Goal: Task Accomplishment & Management: Use online tool/utility

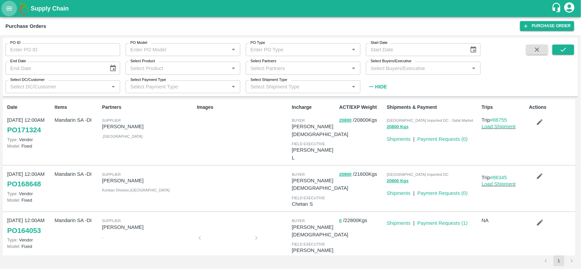
click at [10, 9] on icon "open drawer" at bounding box center [8, 8] width 7 height 7
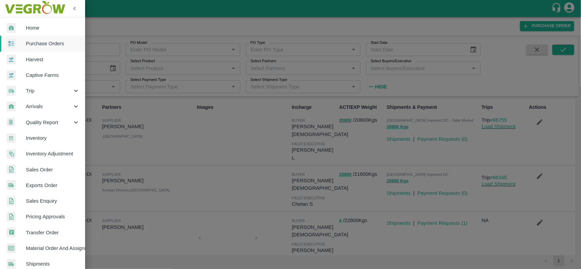
scroll to position [118, 0]
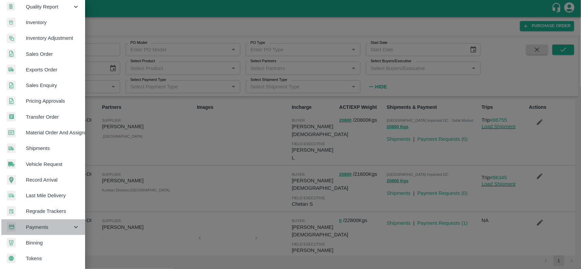
click at [52, 227] on span "Payments" at bounding box center [49, 227] width 46 height 7
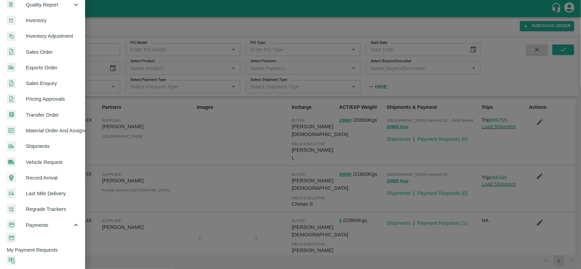
click at [52, 246] on span "My Payment Requests" at bounding box center [46, 249] width 78 height 7
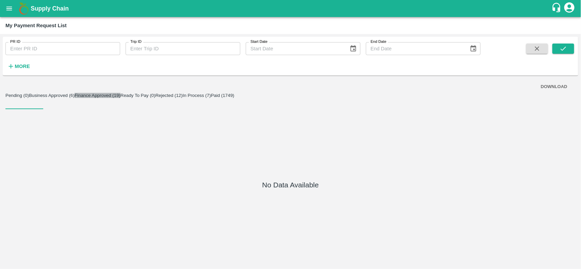
click at [121, 98] on button "Finance Approved (19)" at bounding box center [98, 95] width 46 height 5
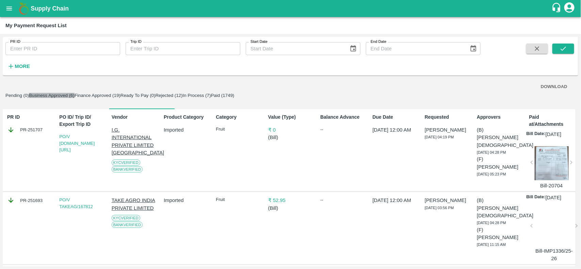
click at [75, 98] on button "Business Approved (6)" at bounding box center [52, 95] width 46 height 5
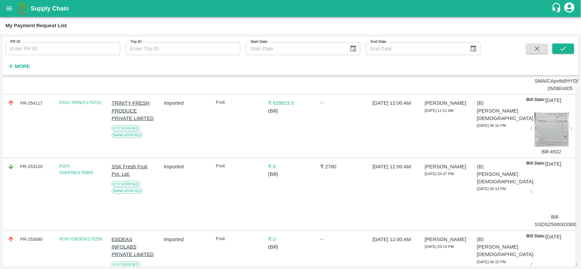
scroll to position [244, 0]
click at [23, 108] on div "PR-254117" at bounding box center [29, 103] width 45 height 7
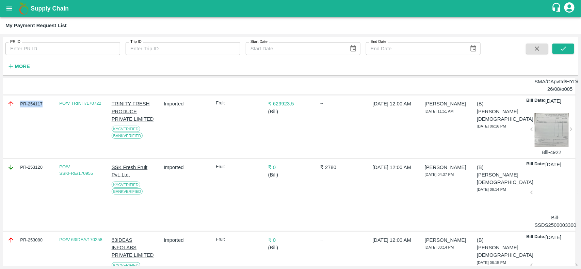
click at [23, 108] on div "PR-254117" at bounding box center [29, 103] width 45 height 7
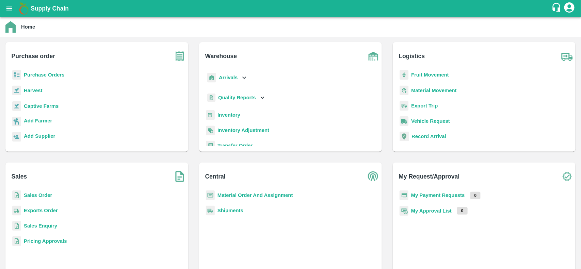
click at [229, 114] on b "Inventory" at bounding box center [229, 114] width 23 height 5
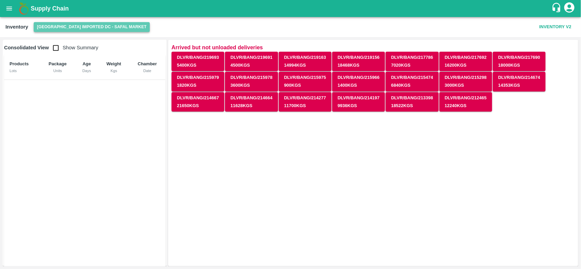
click at [99, 31] on button "[GEOGRAPHIC_DATA] Imported DC - Safal Market" at bounding box center [92, 27] width 116 height 10
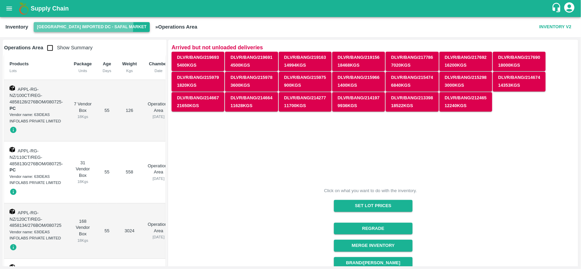
click at [74, 25] on button "[GEOGRAPHIC_DATA] Imported DC - Safal Market" at bounding box center [92, 27] width 116 height 10
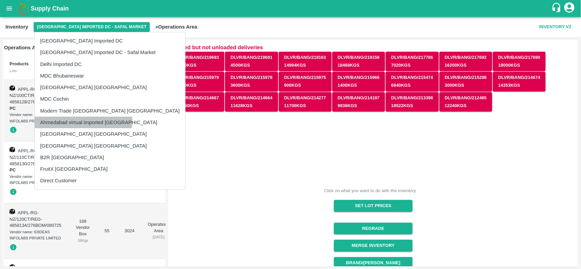
click at [67, 121] on li "Ahmedabad virtual imported [GEOGRAPHIC_DATA]" at bounding box center [110, 123] width 150 height 12
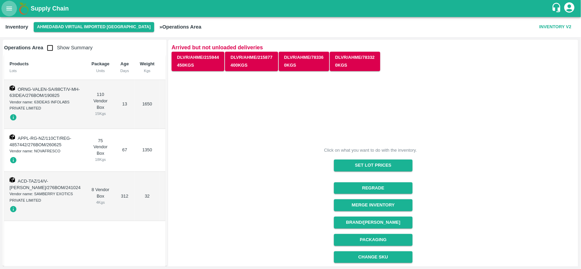
click at [4, 6] on button "open drawer" at bounding box center [9, 9] width 16 height 16
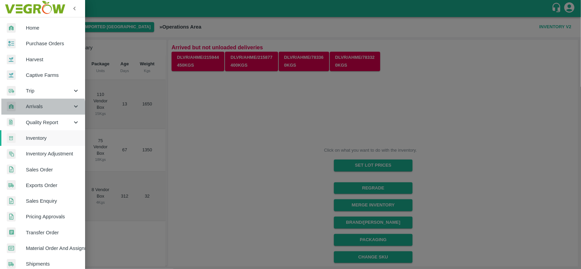
click at [41, 109] on span "Arrivals" at bounding box center [49, 106] width 46 height 7
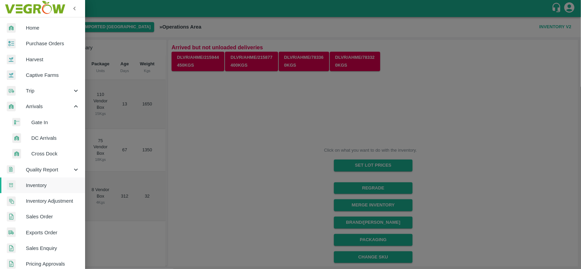
click at [41, 141] on span "DC Arrivals" at bounding box center [55, 137] width 48 height 7
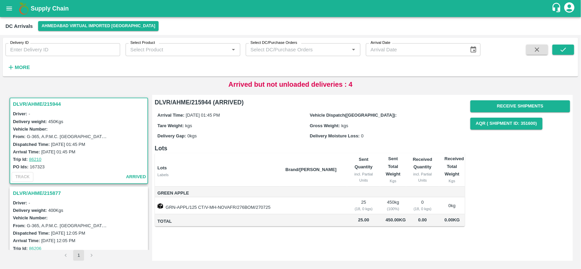
click at [27, 106] on h3 "DLVR/AHME/215944" at bounding box center [80, 104] width 134 height 9
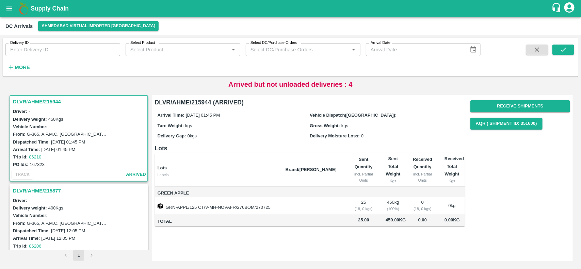
scroll to position [25, 0]
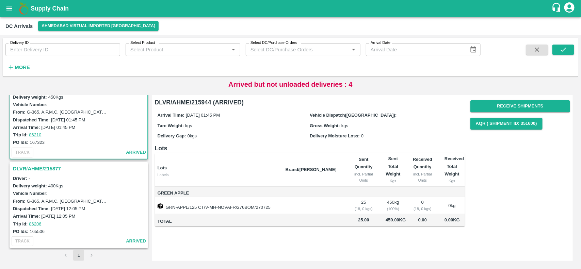
click at [42, 170] on h3 "DLVR/AHME/215877" at bounding box center [80, 168] width 134 height 9
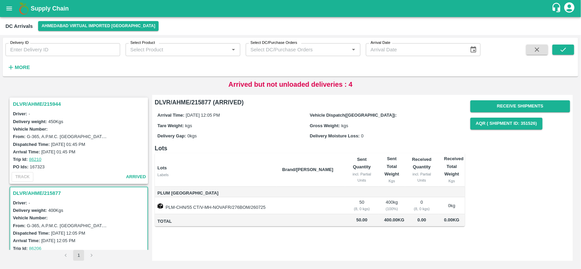
click at [48, 101] on h3 "DLVR/AHME/215944" at bounding box center [80, 104] width 134 height 9
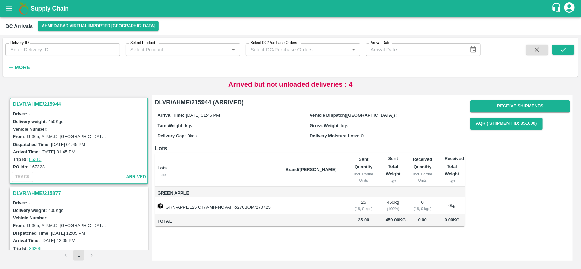
click at [333, 86] on p "Arrived but not unloaded deliveries : 4" at bounding box center [290, 84] width 124 height 10
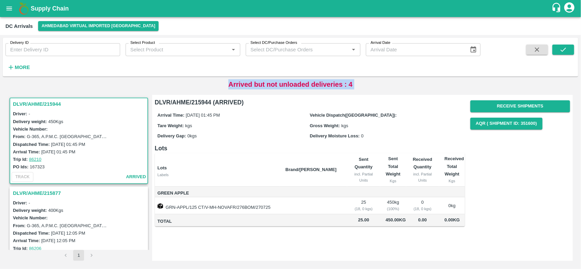
click at [333, 86] on p "Arrived but not unloaded deliveries : 4" at bounding box center [290, 84] width 124 height 10
click at [4, 8] on button "open drawer" at bounding box center [9, 9] width 16 height 16
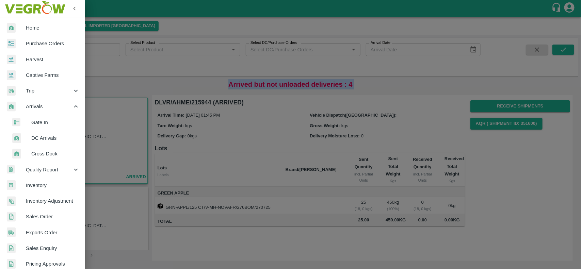
scroll to position [165, 0]
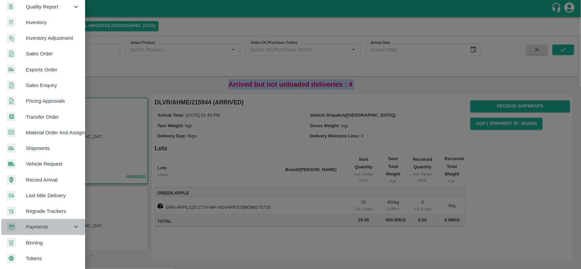
click at [32, 220] on div "Payments" at bounding box center [42, 227] width 85 height 16
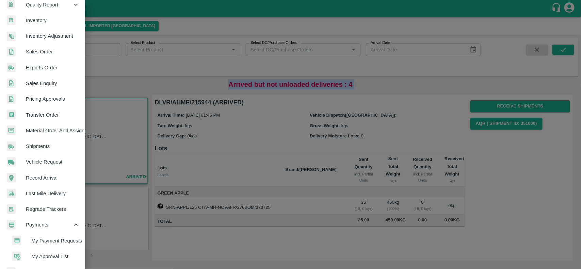
click at [47, 238] on span "My Payment Requests" at bounding box center [55, 240] width 48 height 7
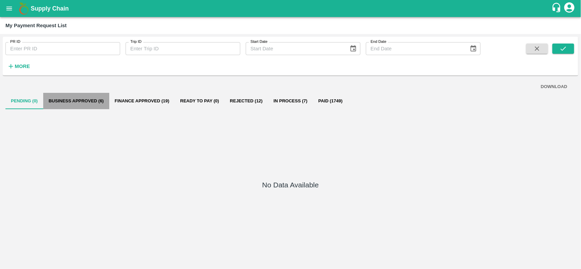
click at [80, 104] on button "Business Approved (6)" at bounding box center [76, 101] width 66 height 16
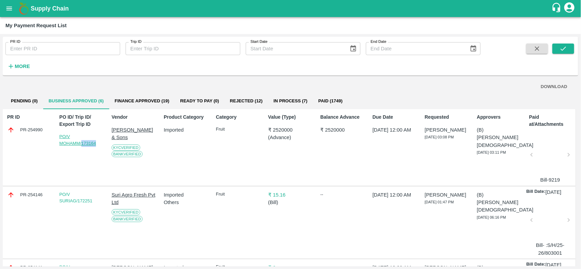
drag, startPoint x: 99, startPoint y: 142, endPoint x: 81, endPoint y: 145, distance: 18.0
click at [81, 145] on div "PO/V MOHAMM/173164" at bounding box center [81, 139] width 45 height 13
copy link "173164"
click at [18, 128] on div "PR-254990" at bounding box center [29, 129] width 45 height 7
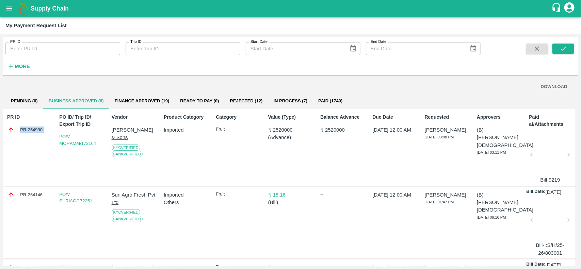
click at [18, 128] on div "PR-254990" at bounding box center [29, 129] width 45 height 7
copy div "PR-254990"
click at [4, 10] on button "open drawer" at bounding box center [9, 9] width 16 height 16
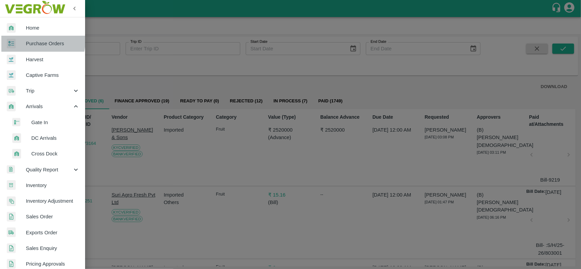
click at [35, 41] on span "Purchase Orders" at bounding box center [53, 43] width 54 height 7
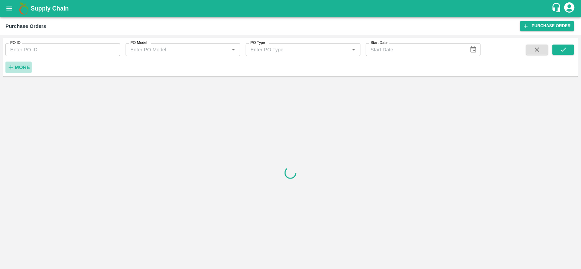
click at [13, 65] on icon "button" at bounding box center [10, 67] width 7 height 7
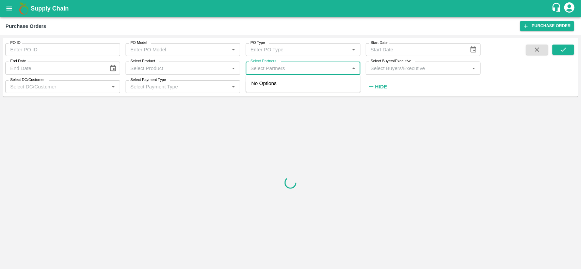
click at [289, 65] on input "Select Partners" at bounding box center [297, 68] width 99 height 9
type input "K"
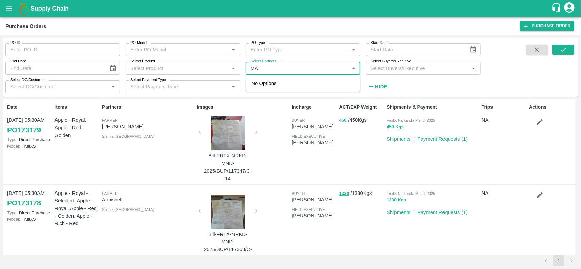
type input "M"
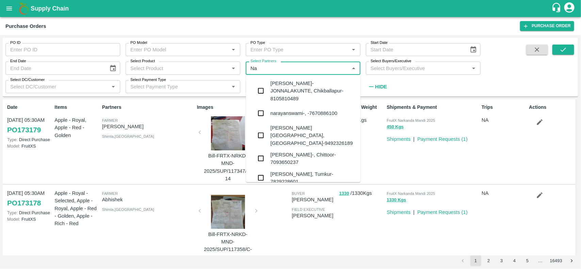
type input "N"
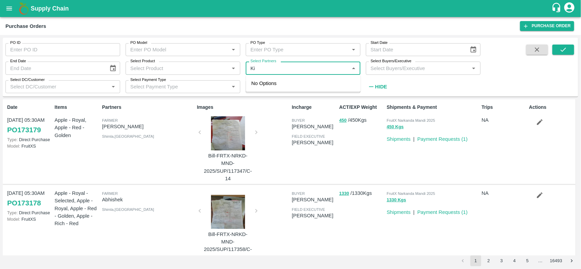
type input "K"
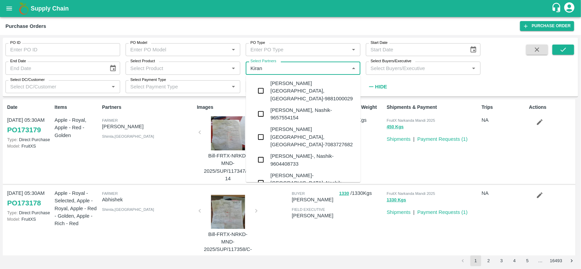
type input "Kiran"
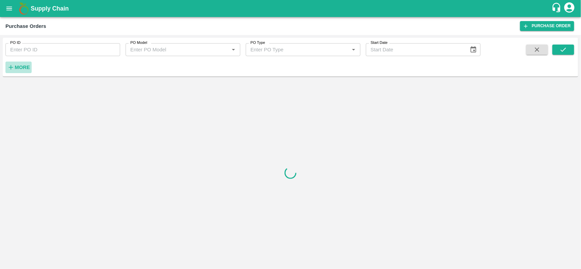
click at [15, 67] on strong "More" at bounding box center [22, 67] width 15 height 5
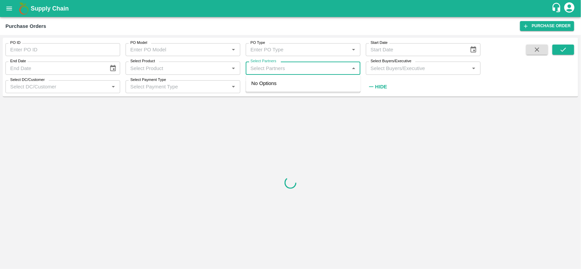
click at [293, 69] on input "Select Partners" at bounding box center [297, 68] width 99 height 9
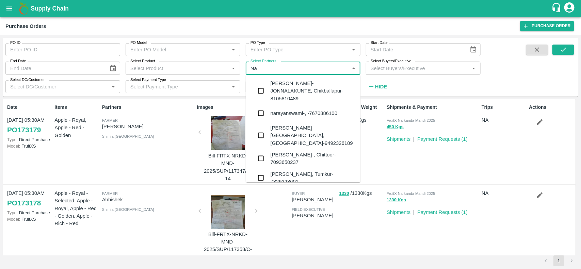
type input "N"
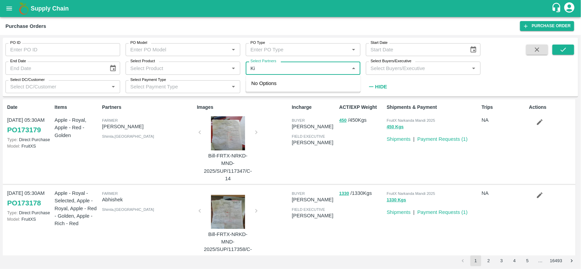
type input "K"
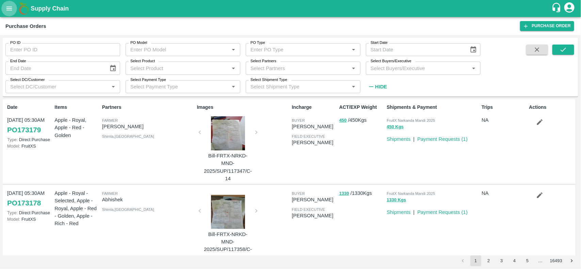
click at [7, 9] on icon "open drawer" at bounding box center [8, 8] width 7 height 7
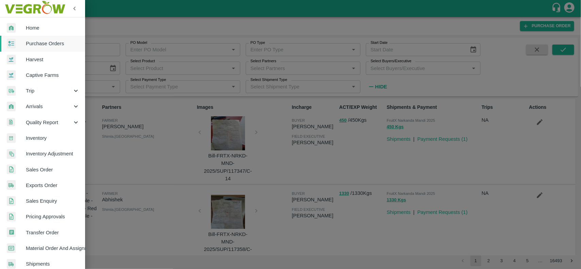
scroll to position [118, 0]
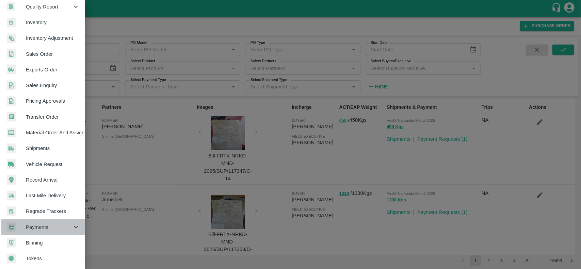
click at [43, 225] on span "Payments" at bounding box center [49, 227] width 46 height 7
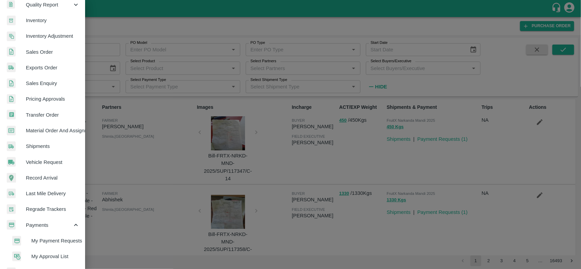
click at [44, 242] on span "My Payment Requests" at bounding box center [55, 240] width 48 height 7
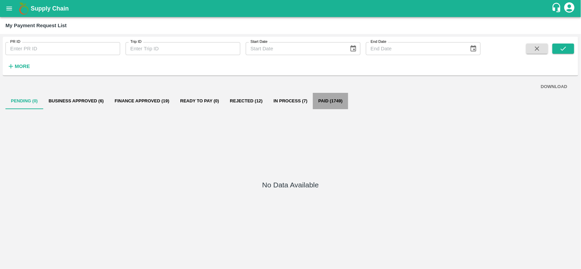
click at [331, 104] on button "Paid (1749)" at bounding box center [330, 101] width 35 height 16
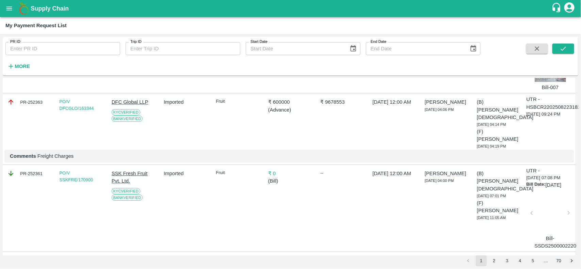
scroll to position [1108, 0]
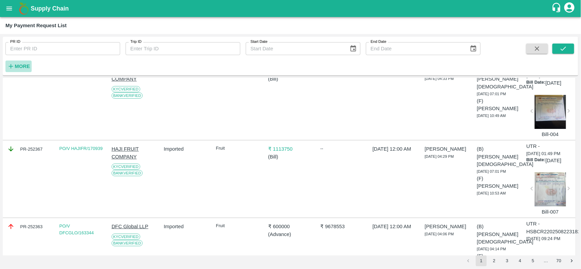
click at [14, 70] on icon "button" at bounding box center [10, 66] width 7 height 7
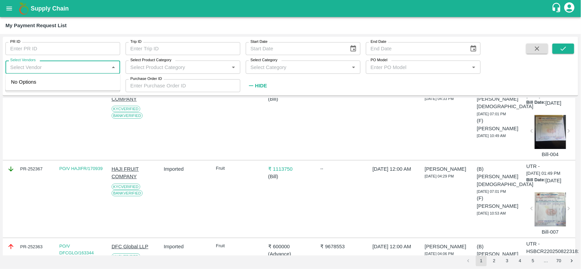
click at [65, 66] on input "Select Vendors" at bounding box center [56, 67] width 99 height 9
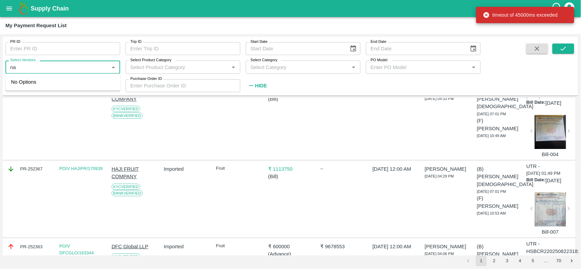
type input "n"
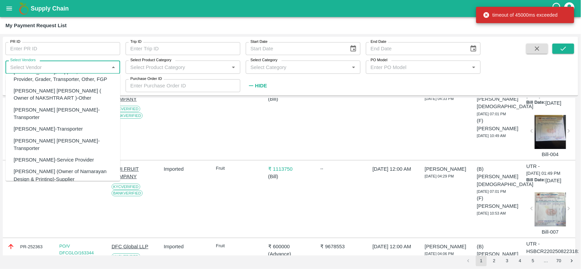
scroll to position [594, 0]
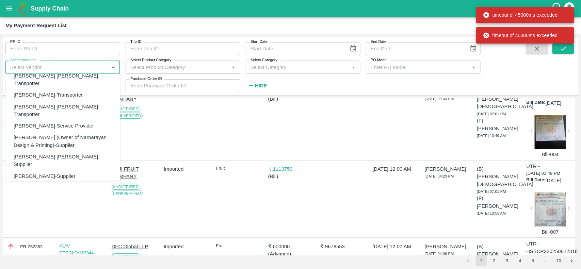
click at [56, 173] on div "NARAYANASWAMY KIRAN-Supplier" at bounding box center [45, 176] width 62 height 7
type input "NARAYANASWAMY KIRAN-Supplier"
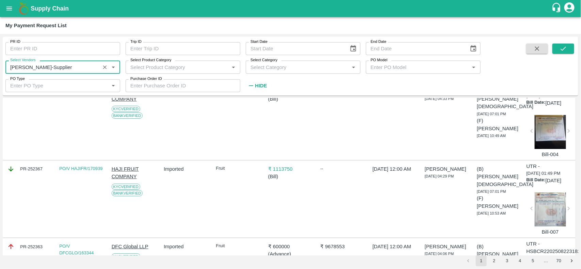
click at [22, 67] on input "Select Vendors" at bounding box center [52, 67] width 91 height 9
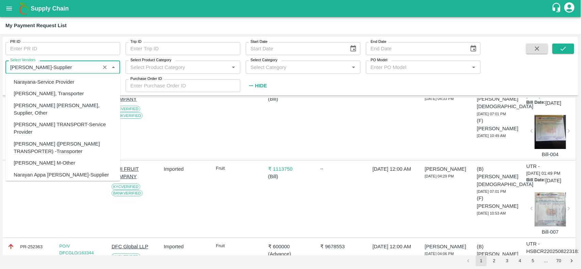
click at [22, 67] on input "Select Vendors" at bounding box center [52, 67] width 91 height 9
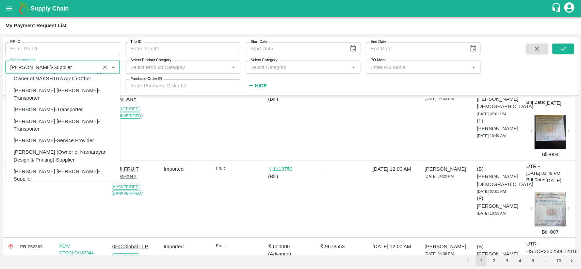
click at [22, 67] on input "Select Vendors" at bounding box center [52, 67] width 91 height 9
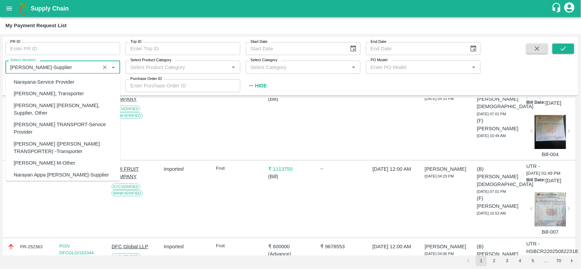
click at [34, 69] on input "Select Vendors" at bounding box center [52, 67] width 91 height 9
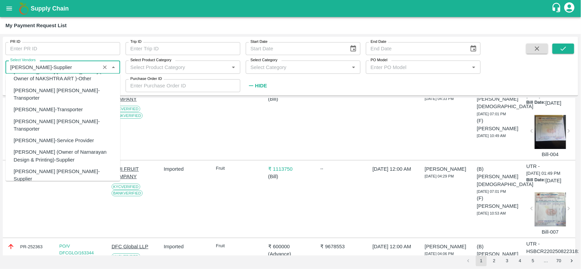
click at [34, 69] on input "Select Vendors" at bounding box center [52, 67] width 91 height 9
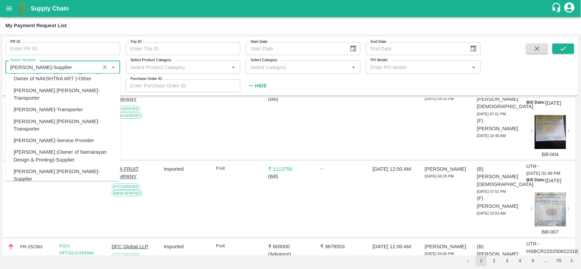
click at [34, 69] on input "Select Vendors" at bounding box center [52, 67] width 91 height 9
click at [85, 70] on input "Select Vendors" at bounding box center [52, 67] width 91 height 9
drag, startPoint x: 9, startPoint y: 67, endPoint x: 55, endPoint y: 66, distance: 46.3
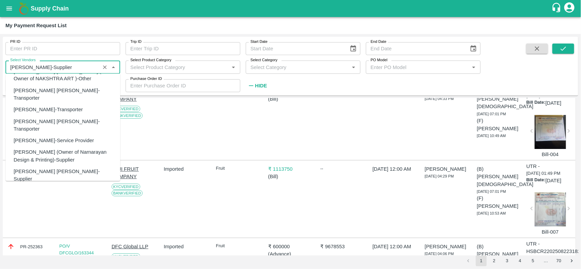
click at [55, 66] on input "Select Vendors" at bounding box center [52, 67] width 91 height 9
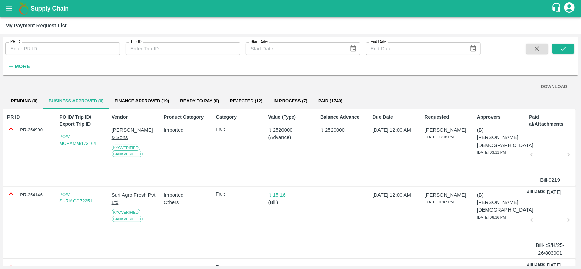
scroll to position [244, 0]
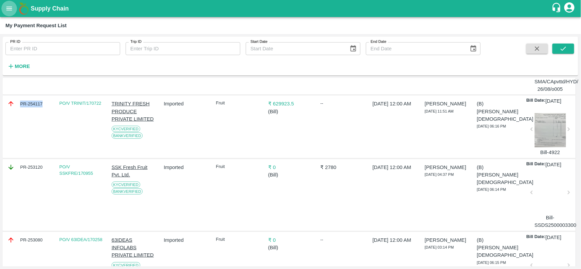
click at [9, 7] on icon "open drawer" at bounding box center [8, 8] width 7 height 7
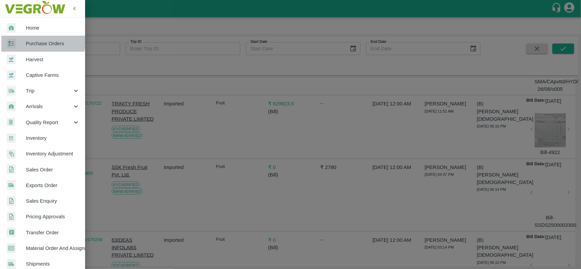
click at [17, 41] on div at bounding box center [16, 44] width 19 height 10
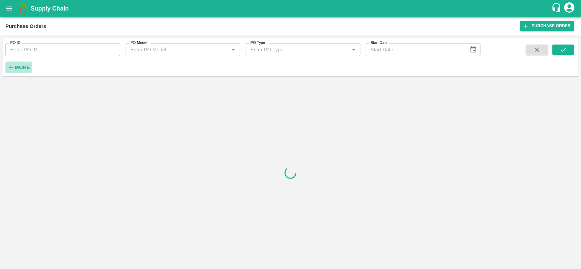
click at [19, 63] on h6 "More" at bounding box center [22, 67] width 15 height 9
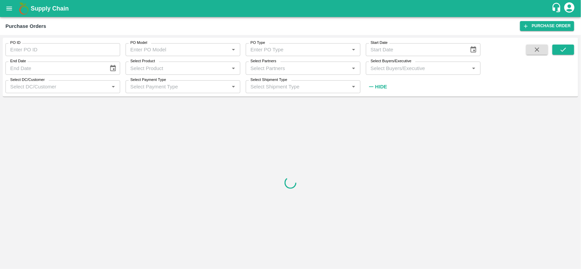
click at [282, 65] on input "Select Partners" at bounding box center [297, 68] width 99 height 9
paste input "[PERSON_NAME]-Supplier"
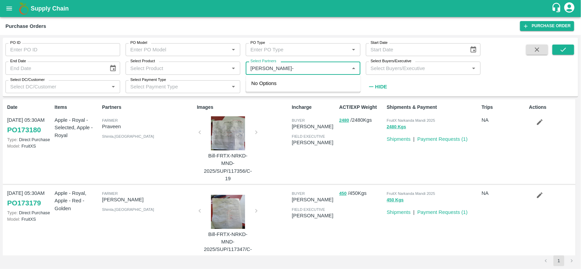
type input "[PERSON_NAME]"
click at [256, 87] on input "checkbox" at bounding box center [261, 87] width 14 height 14
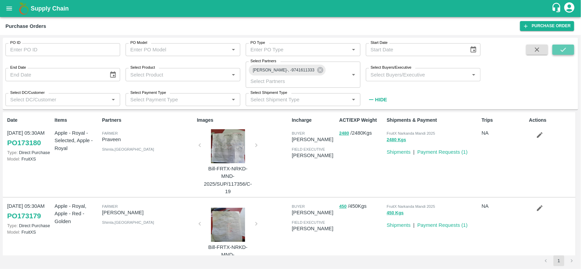
click at [561, 50] on icon "submit" at bounding box center [563, 49] width 7 height 7
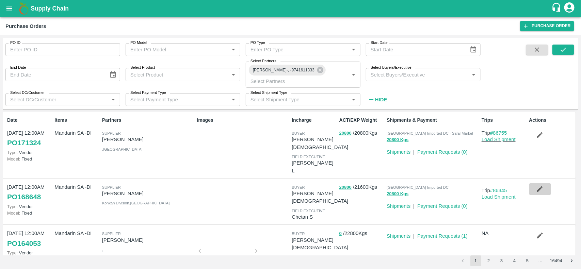
click at [537, 187] on icon "button" at bounding box center [540, 190] width 6 height 6
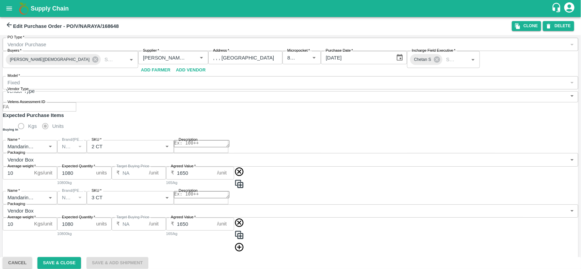
scroll to position [74, 0]
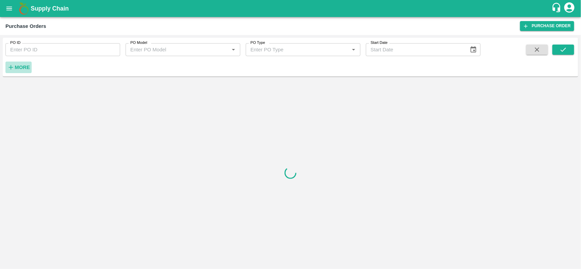
click at [30, 70] on strong "More" at bounding box center [22, 67] width 15 height 5
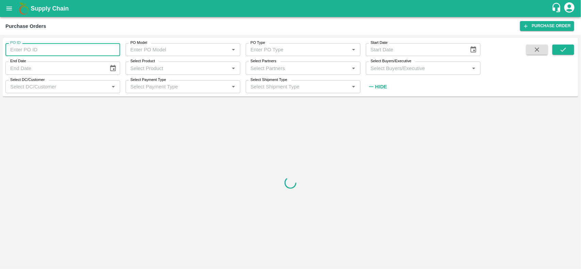
click at [47, 48] on input "PO ID" at bounding box center [62, 49] width 115 height 13
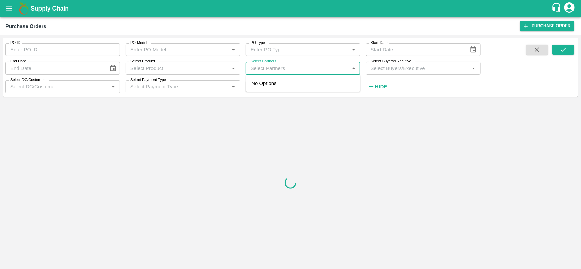
click at [278, 67] on input "Select Partners" at bounding box center [297, 68] width 99 height 9
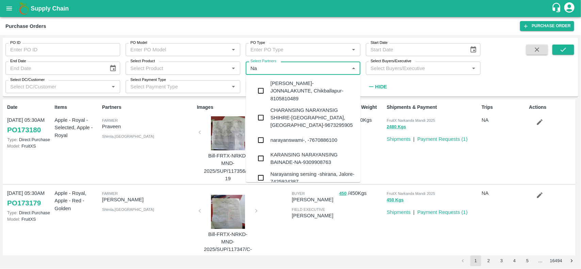
type input "N"
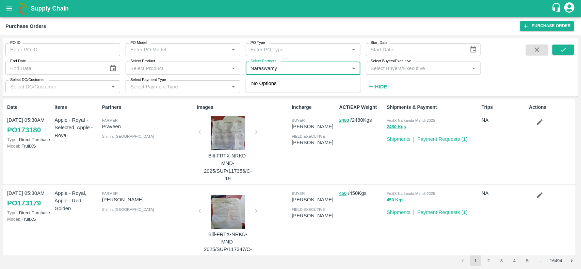
click at [262, 70] on input "Select Partners" at bounding box center [297, 68] width 99 height 9
type input "Narayanaswamy"
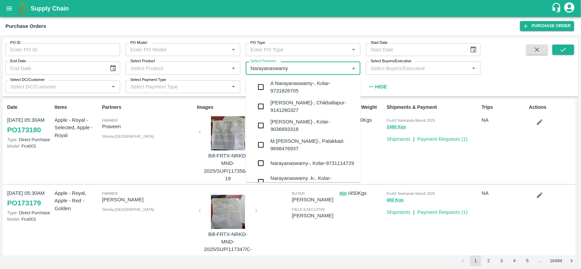
click at [305, 65] on input "Select Partners" at bounding box center [297, 68] width 99 height 9
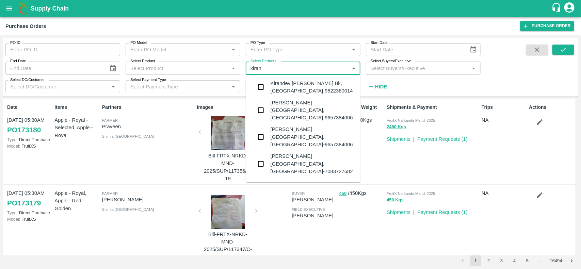
click at [287, 68] on input "Select Partners" at bounding box center [297, 68] width 99 height 9
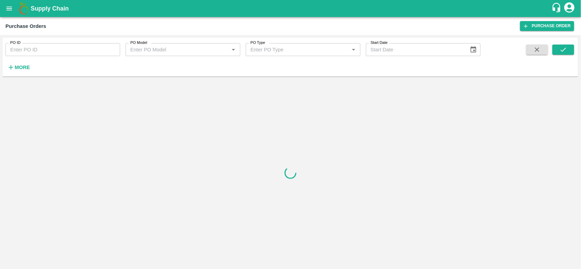
click at [25, 68] on strong "More" at bounding box center [22, 67] width 15 height 5
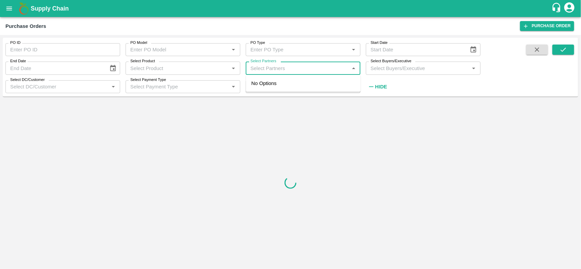
click at [268, 72] on input "Select Partners" at bounding box center [297, 68] width 99 height 9
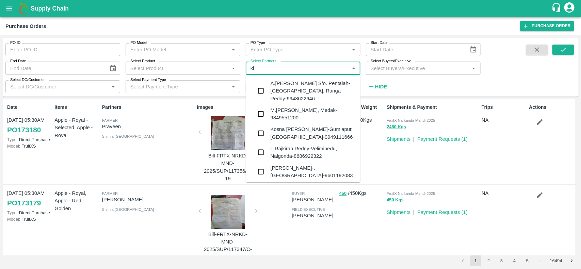
type input "k"
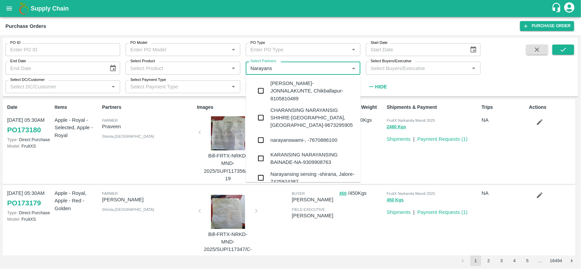
type input "Narayans"
click at [255, 68] on input "Select Partners" at bounding box center [297, 68] width 99 height 9
paste input "NARAYANASWAMY"
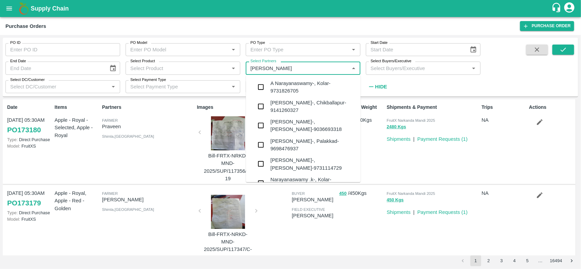
type input "NARAYANASWAMY"
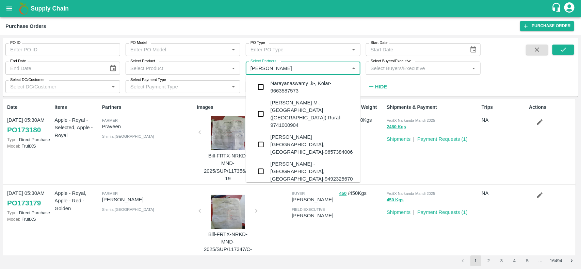
click at [292, 190] on div "NARAYANASWAMY KIRAN-, -9741611333" at bounding box center [309, 193] width 76 height 7
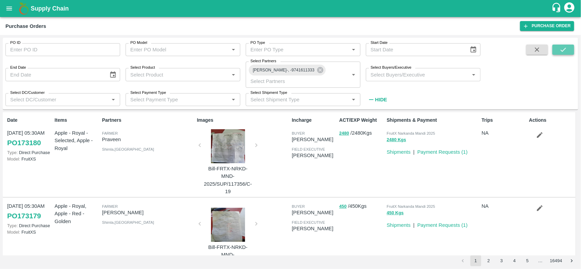
click at [564, 54] on button "submit" at bounding box center [564, 50] width 22 height 10
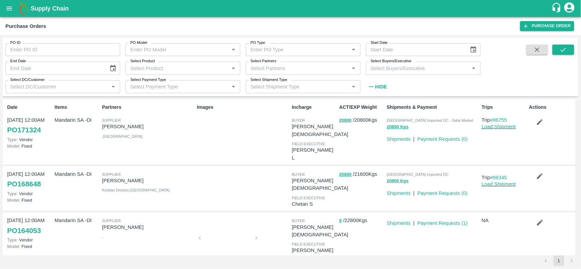
click at [309, 66] on input "Select Partners" at bounding box center [297, 68] width 99 height 9
paste input "NARAYANASWAMY"
click at [309, 66] on input "Select Partners" at bounding box center [297, 68] width 99 height 9
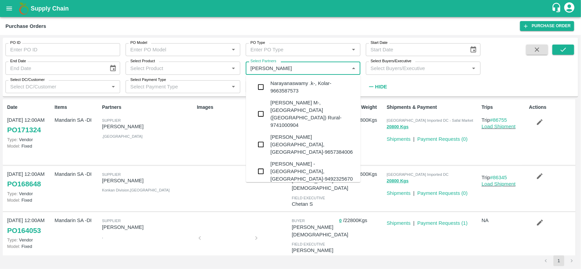
type input "NARAYANASWAMY"
click at [289, 190] on div "NARAYANASWAMY KIRAN-, -9741611333" at bounding box center [309, 193] width 76 height 7
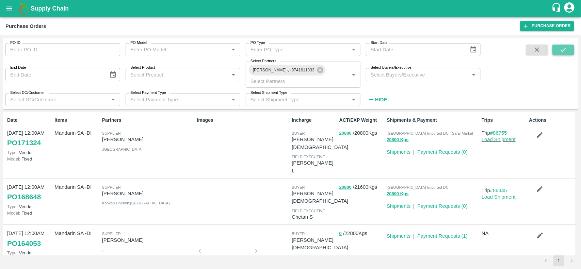
click at [565, 52] on icon "submit" at bounding box center [563, 49] width 7 height 7
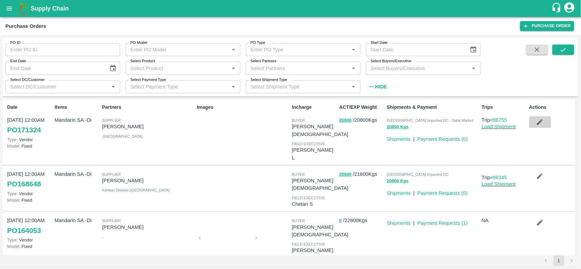
click at [539, 118] on button "button" at bounding box center [540, 122] width 22 height 12
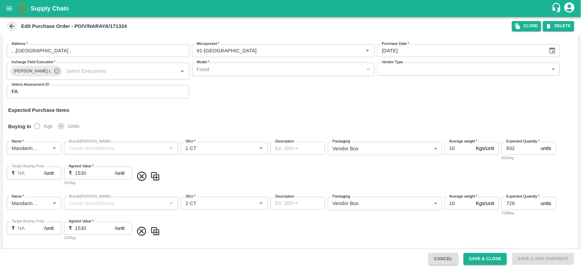
scroll to position [30, 0]
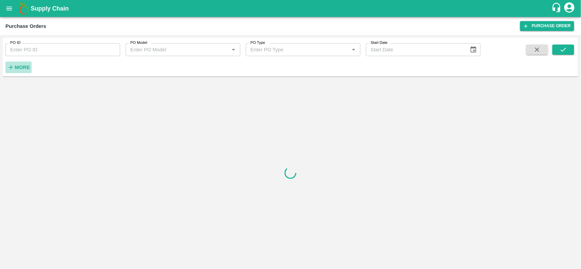
click at [10, 64] on icon "button" at bounding box center [10, 67] width 7 height 7
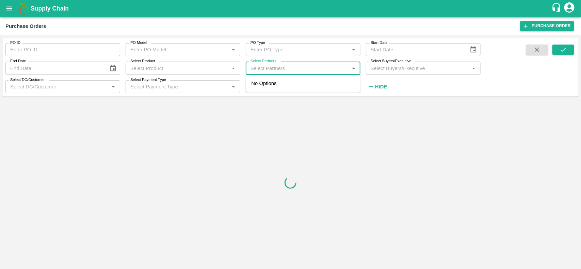
click at [269, 69] on input "Select Partners" at bounding box center [297, 68] width 99 height 9
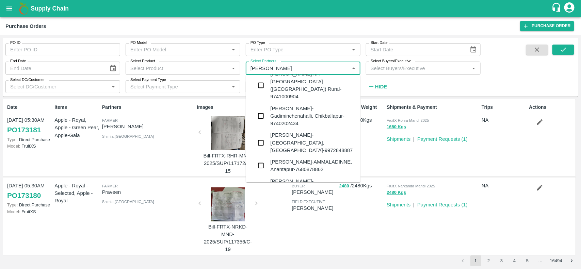
scroll to position [168, 0]
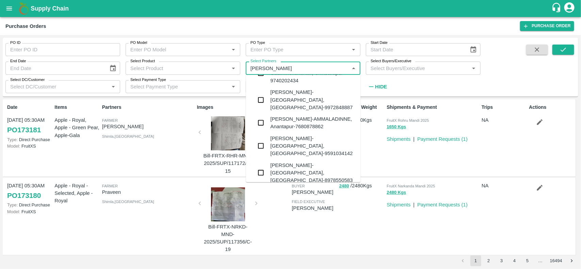
type input "NARAYANASWAMY"
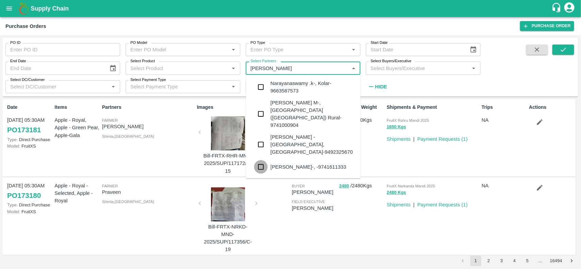
click at [262, 160] on input "checkbox" at bounding box center [261, 167] width 14 height 14
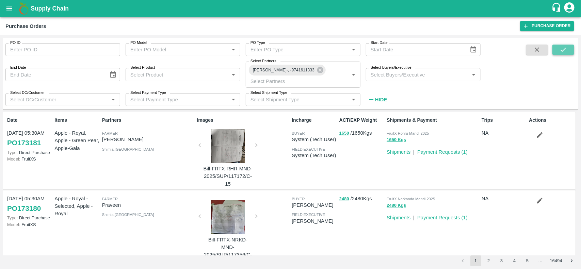
click at [566, 45] on button "submit" at bounding box center [564, 50] width 22 height 10
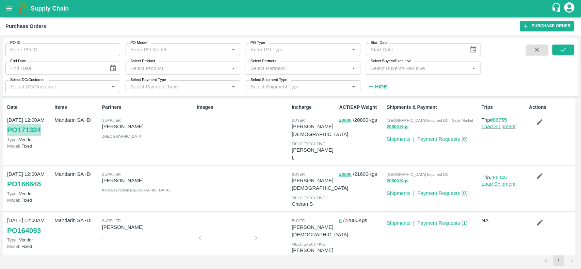
click at [19, 131] on link "PO 171324" at bounding box center [24, 130] width 34 height 12
drag, startPoint x: 509, startPoint y: 118, endPoint x: 494, endPoint y: 122, distance: 16.1
click at [494, 122] on p "Trip #86755" at bounding box center [504, 119] width 45 height 7
copy link "86755"
click at [7, 7] on icon "open drawer" at bounding box center [9, 8] width 6 height 4
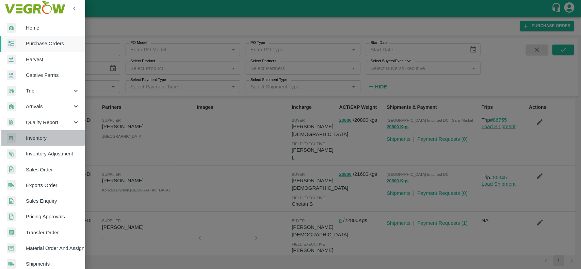
click at [36, 137] on span "Inventory" at bounding box center [53, 137] width 54 height 7
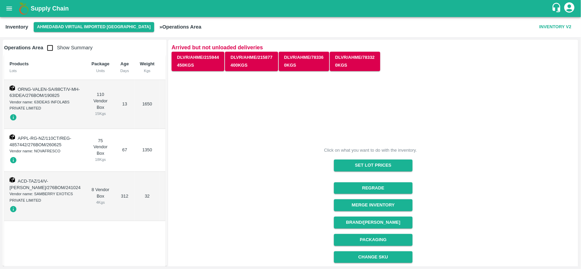
click at [7, 9] on icon "open drawer" at bounding box center [9, 8] width 6 height 4
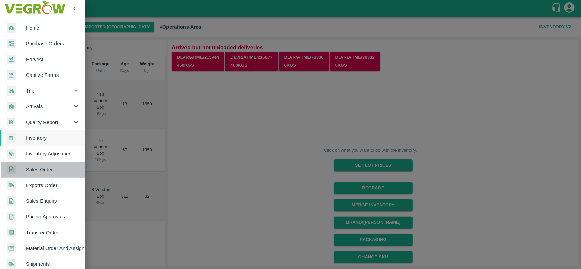
click at [33, 174] on link "Sales Order" at bounding box center [42, 170] width 85 height 16
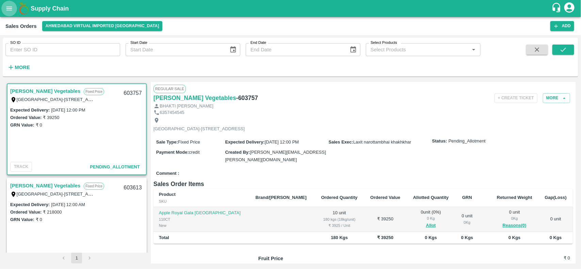
click at [10, 6] on icon "open drawer" at bounding box center [8, 8] width 7 height 7
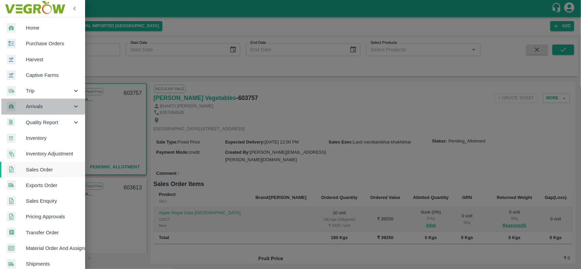
click at [38, 101] on div "Arrivals" at bounding box center [42, 107] width 85 height 16
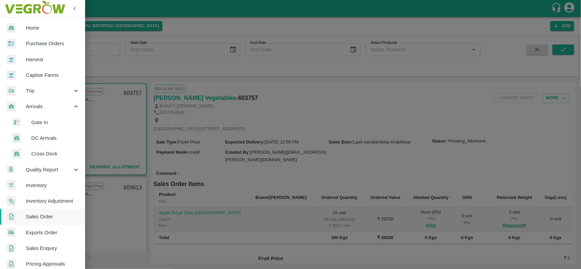
click at [51, 132] on li "DC Arrivals" at bounding box center [45, 138] width 80 height 16
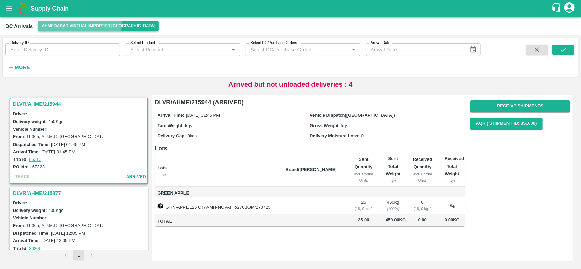
click at [52, 23] on button "Ahmedabad virtual imported [GEOGRAPHIC_DATA]" at bounding box center [98, 26] width 121 height 10
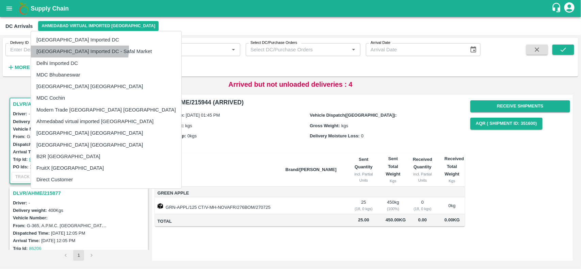
click at [62, 48] on li "[GEOGRAPHIC_DATA] Imported DC - Safal Market" at bounding box center [106, 52] width 150 height 12
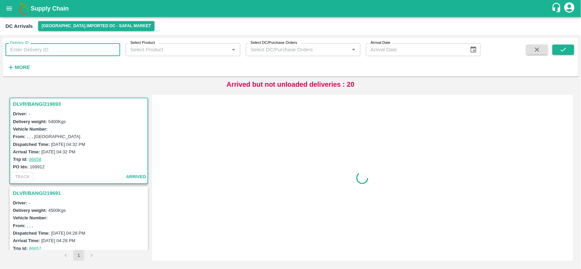
click at [44, 49] on input "Delivery ID" at bounding box center [62, 49] width 115 height 13
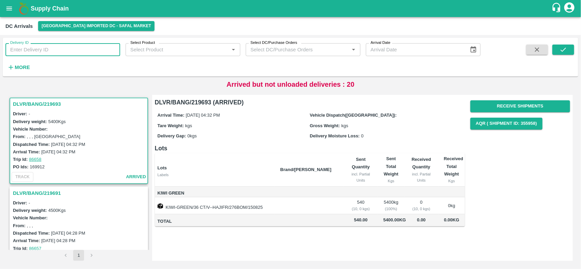
click at [23, 65] on strong "More" at bounding box center [22, 67] width 15 height 5
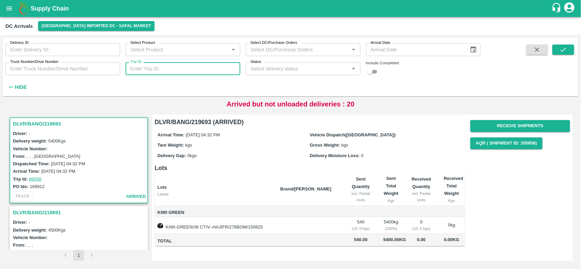
click at [163, 67] on input "Trip ID" at bounding box center [183, 68] width 115 height 13
paste input "86755"
type input "86755"
click at [573, 52] on button "submit" at bounding box center [564, 50] width 22 height 10
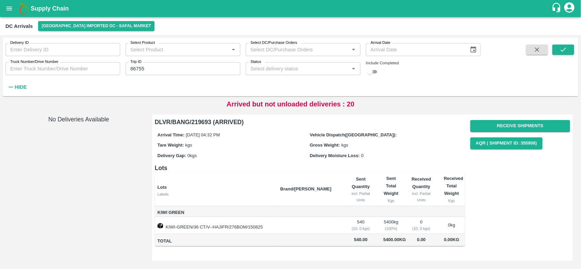
click at [369, 74] on input "checkbox" at bounding box center [370, 72] width 25 height 8
checkbox input "true"
click at [559, 52] on button "submit" at bounding box center [564, 50] width 22 height 10
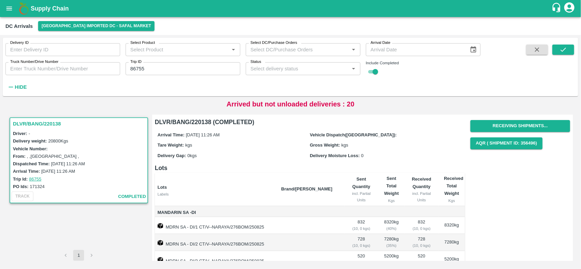
scroll to position [30, 0]
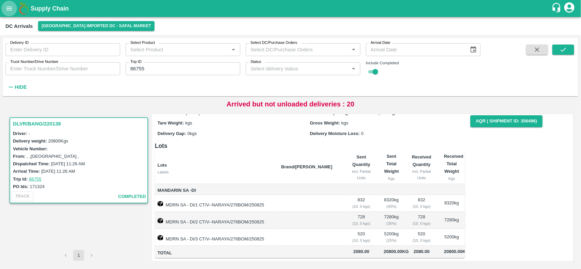
click at [9, 7] on icon "open drawer" at bounding box center [8, 8] width 7 height 7
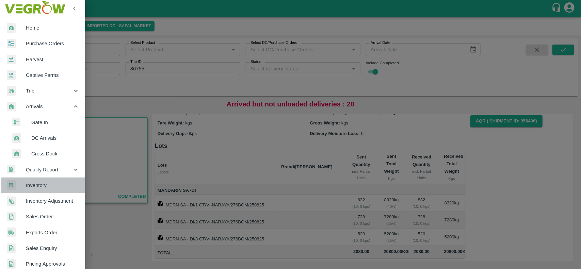
click at [44, 183] on span "Inventory" at bounding box center [53, 185] width 54 height 7
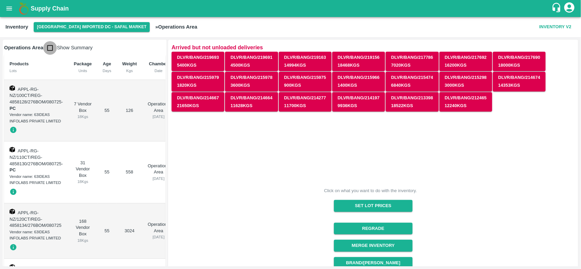
click at [54, 50] on input "checkbox" at bounding box center [50, 48] width 14 height 14
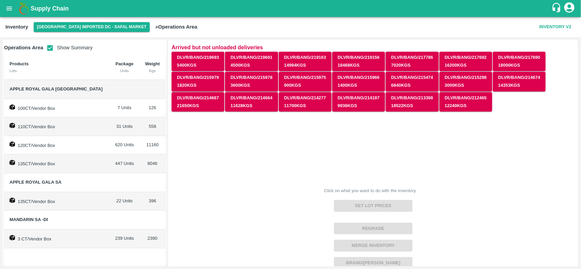
scroll to position [12, 0]
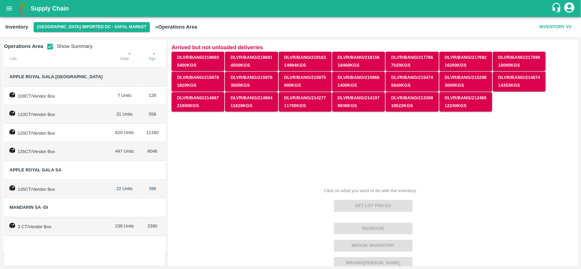
click at [50, 48] on input "checkbox" at bounding box center [50, 47] width 14 height 14
checkbox input "false"
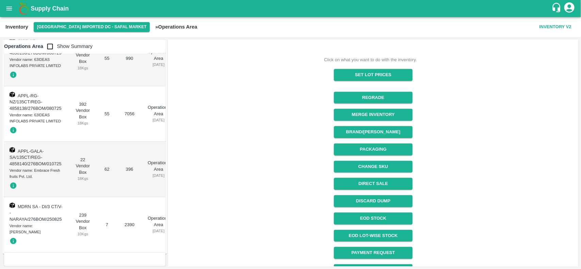
scroll to position [144, 0]
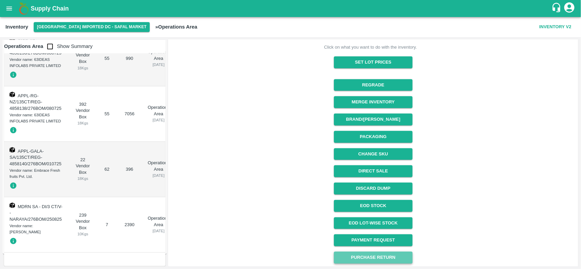
click at [374, 260] on button "Purchase Return" at bounding box center [373, 258] width 79 height 12
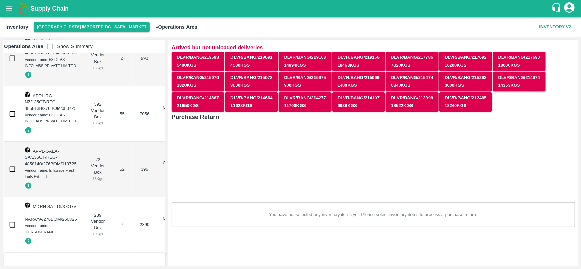
scroll to position [0, 0]
click at [16, 220] on input "checkbox" at bounding box center [12, 225] width 14 height 14
checkbox input "true"
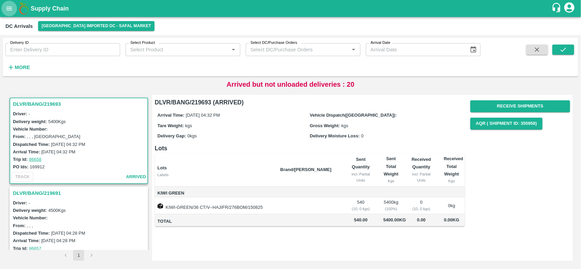
click at [9, 9] on icon "open drawer" at bounding box center [8, 8] width 7 height 7
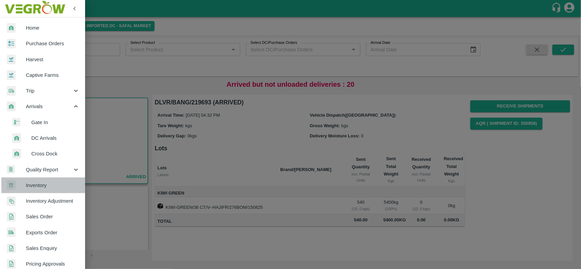
click at [52, 182] on span "Inventory" at bounding box center [53, 185] width 54 height 7
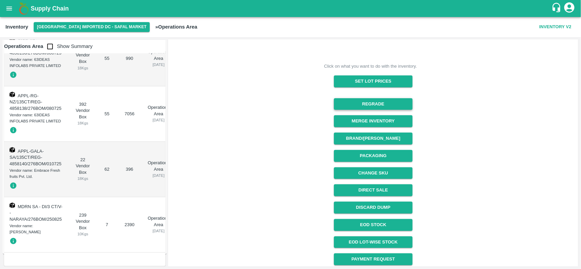
scroll to position [126, 0]
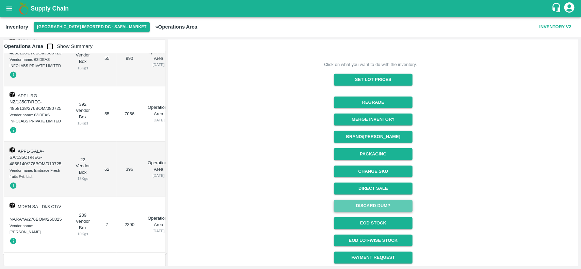
click at [370, 201] on button "Discard Dump" at bounding box center [373, 206] width 79 height 12
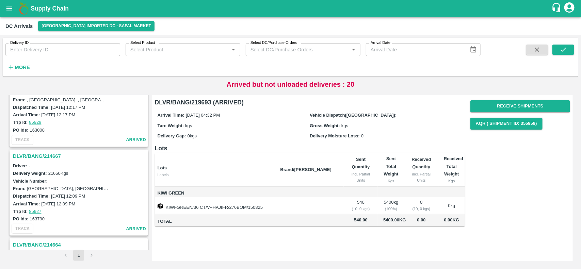
scroll to position [1282, 0]
click at [10, 7] on icon "open drawer" at bounding box center [9, 8] width 6 height 4
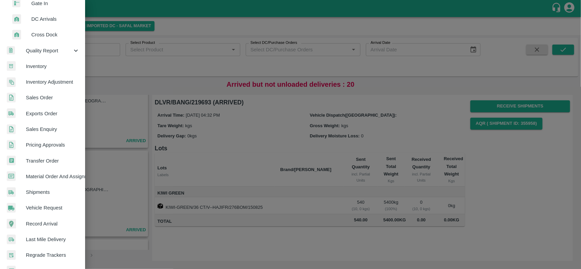
scroll to position [99, 0]
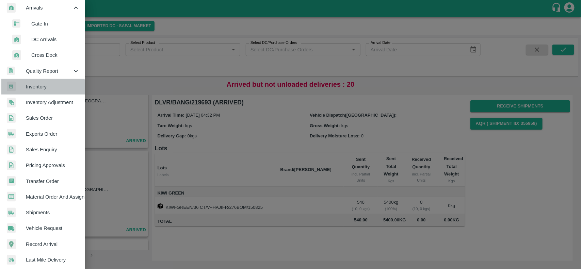
click at [33, 89] on span "Inventory" at bounding box center [53, 86] width 54 height 7
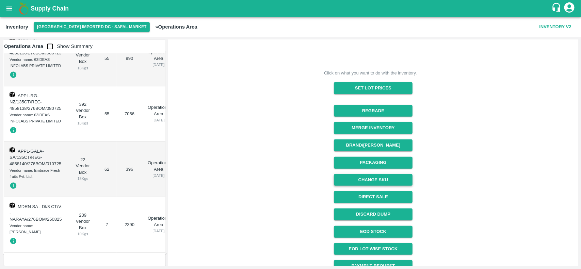
scroll to position [118, 0]
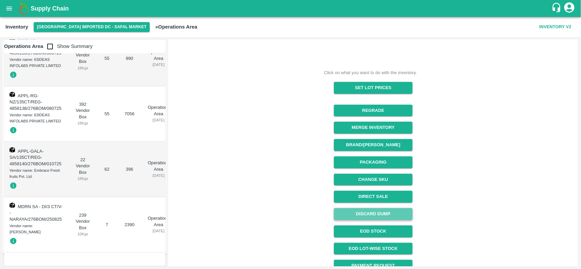
click at [362, 213] on button "Discard Dump" at bounding box center [373, 214] width 79 height 12
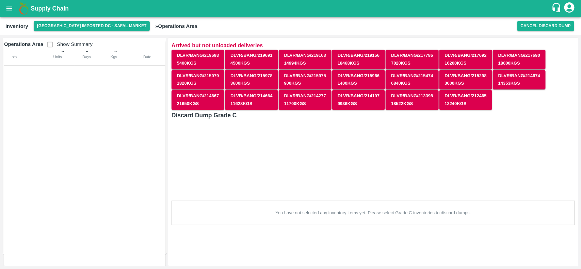
click at [48, 45] on span "Show Summary" at bounding box center [67, 44] width 49 height 5
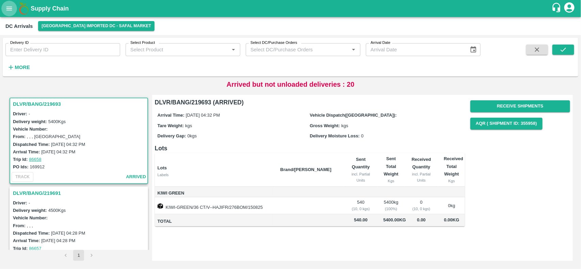
click at [12, 6] on icon "open drawer" at bounding box center [8, 8] width 7 height 7
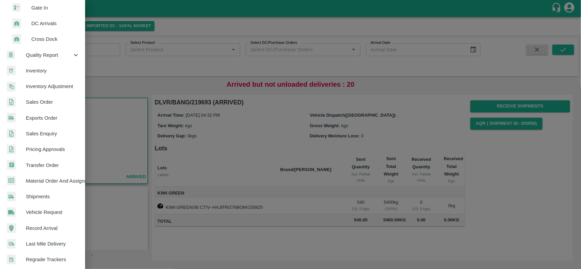
scroll to position [114, 0]
click at [32, 74] on span "Inventory" at bounding box center [53, 70] width 54 height 7
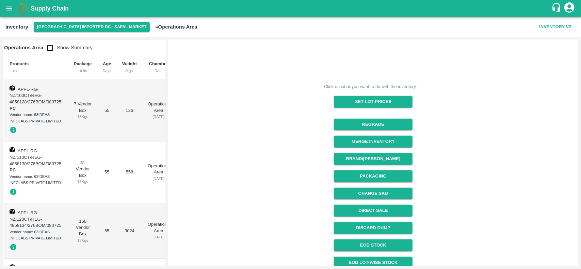
scroll to position [105, 0]
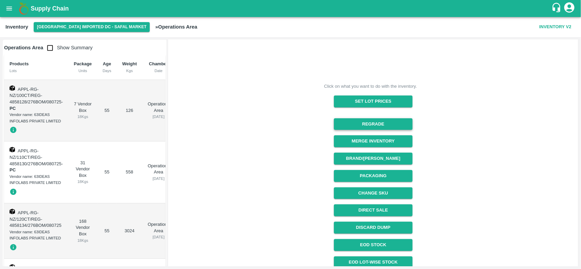
click at [372, 124] on button "Regrade" at bounding box center [373, 124] width 79 height 12
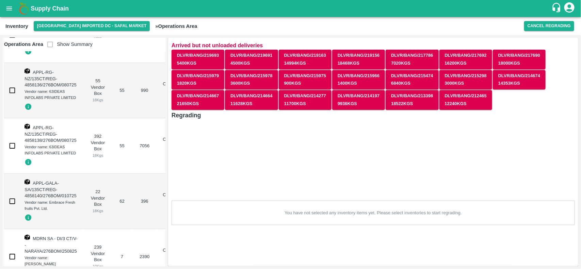
scroll to position [286, 0]
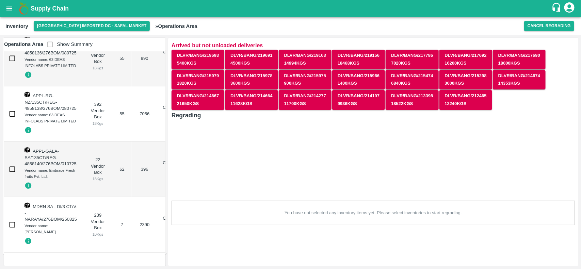
click at [12, 220] on input "checkbox" at bounding box center [12, 225] width 14 height 14
checkbox input "true"
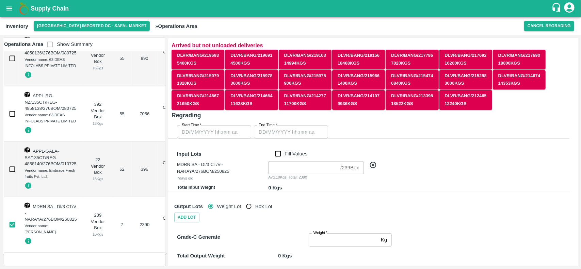
type input "DD/MM/YYYY hh:mm aa"
click at [221, 129] on input "DD/MM/YYYY hh:mm aa" at bounding box center [211, 132] width 69 height 13
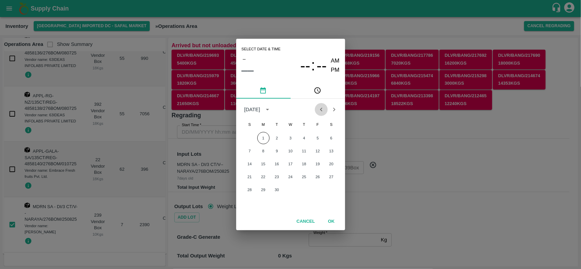
click at [320, 108] on icon "Previous month" at bounding box center [321, 109] width 7 height 7
click at [329, 188] on button "30" at bounding box center [331, 190] width 12 height 12
type input "30/08/2025 12:00 AM"
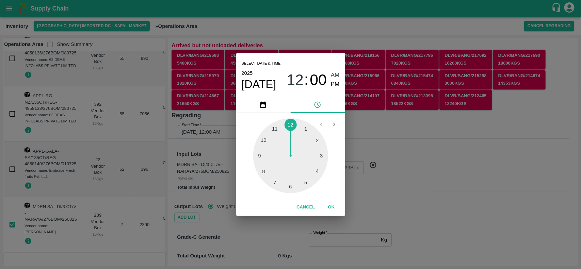
click at [360, 128] on div "Select date & time 2025 Aug 30 12 : 00 AM PM 1 2 3 4 5 6 7 8 9 10 11 12 Cancel …" at bounding box center [290, 134] width 581 height 269
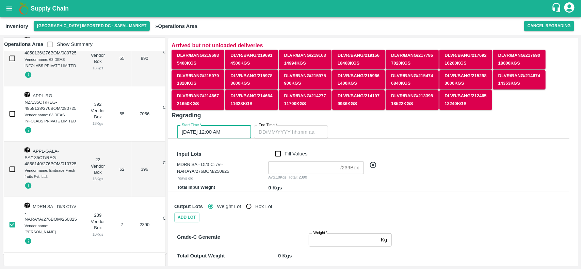
type input "DD/MM/YYYY hh:mm aa"
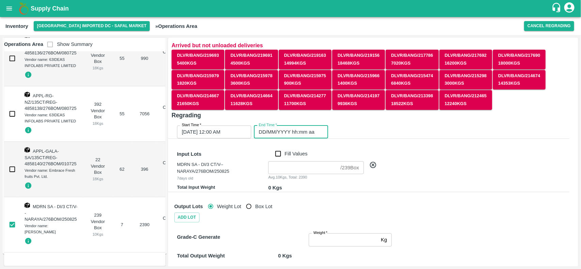
click at [306, 133] on input "DD/MM/YYYY hh:mm aa" at bounding box center [288, 132] width 69 height 13
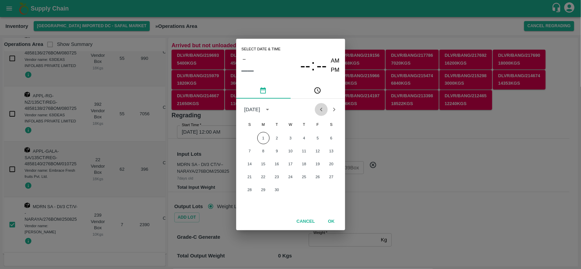
click at [321, 108] on icon "Previous month" at bounding box center [321, 109] width 7 height 7
click at [331, 188] on button "30" at bounding box center [331, 190] width 12 height 12
type input "30/08/2025 12:00 AM"
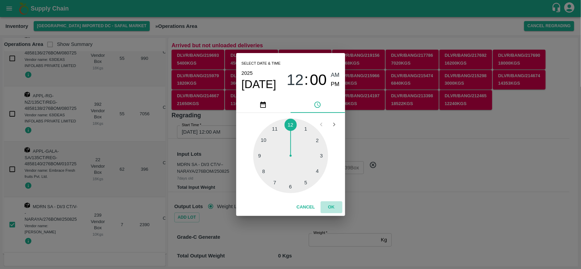
click at [334, 207] on button "OK" at bounding box center [332, 208] width 22 height 12
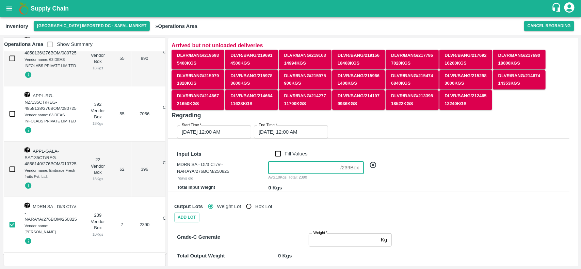
click at [285, 169] on input "number" at bounding box center [302, 167] width 69 height 13
click at [340, 209] on div "Output Lots Weight Lot Box Lot" at bounding box center [369, 204] width 401 height 18
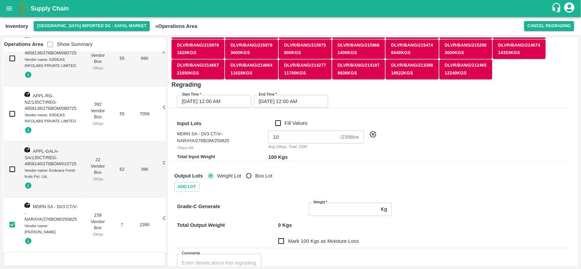
scroll to position [31, 0]
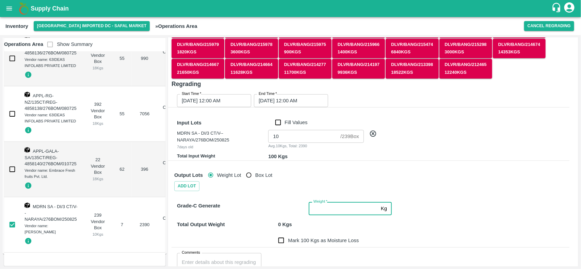
click at [317, 213] on input "Weight   *" at bounding box center [343, 208] width 69 height 13
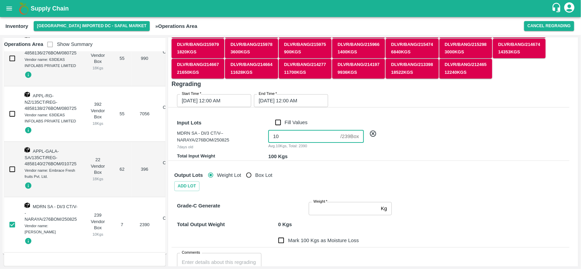
click at [300, 139] on input "10" at bounding box center [302, 136] width 69 height 13
type input "1"
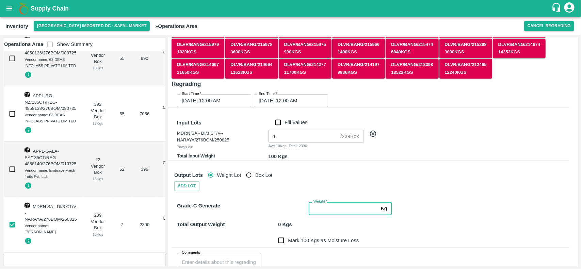
click at [319, 212] on input "Weight   *" at bounding box center [343, 208] width 69 height 13
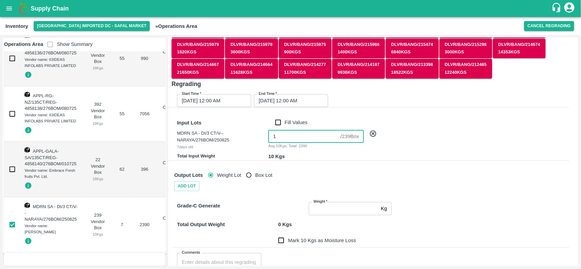
click at [281, 136] on input "1" at bounding box center [302, 136] width 69 height 13
click at [287, 180] on div "Output Lots Weight Lot Box Lot" at bounding box center [369, 173] width 401 height 18
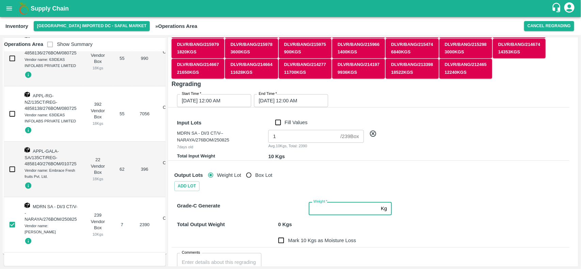
click at [312, 209] on input "Weight   *" at bounding box center [343, 208] width 69 height 13
type input "10"
click at [347, 226] on div "Mark 0 Kgs as Moisture Loss" at bounding box center [369, 237] width 401 height 22
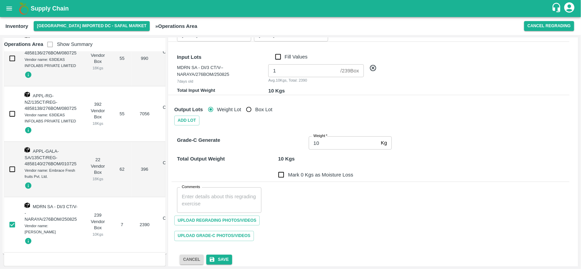
scroll to position [98, 0]
click at [282, 176] on input "Mark 0 Kgs as Moisture Loss" at bounding box center [281, 174] width 14 height 14
checkbox input "true"
click at [196, 201] on textarea "Comments" at bounding box center [219, 200] width 75 height 14
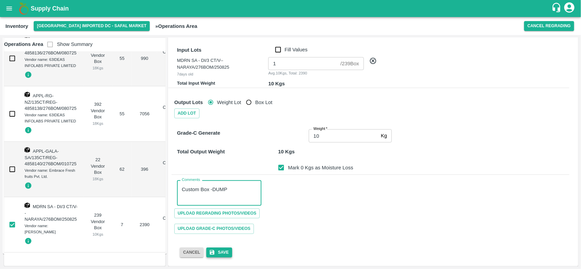
type textarea "Custom Box -DUMP"
click at [220, 255] on button "Save" at bounding box center [219, 253] width 26 height 10
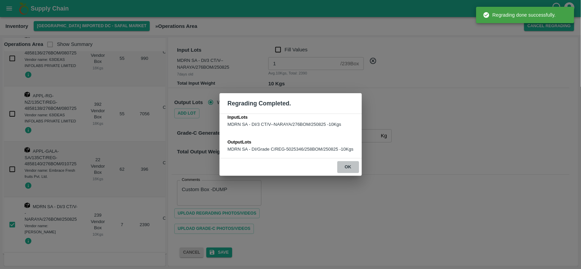
click at [349, 165] on button "ok" at bounding box center [348, 167] width 22 height 12
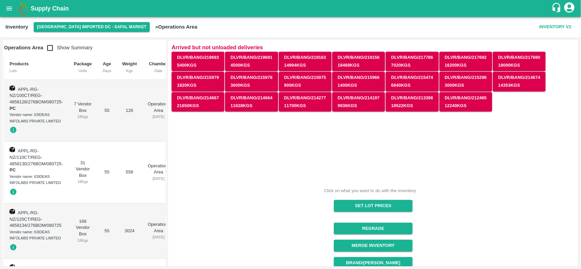
scroll to position [144, 0]
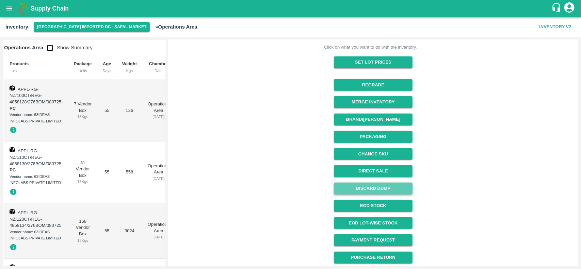
click at [361, 190] on button "Discard Dump" at bounding box center [373, 189] width 79 height 12
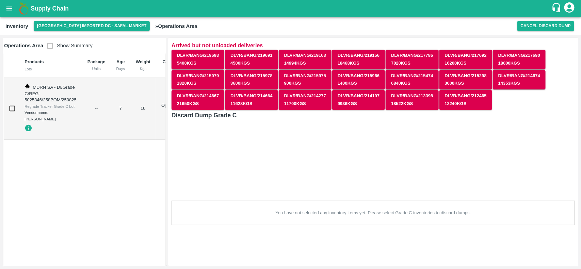
scroll to position [0, 0]
click at [11, 108] on input "checkbox" at bounding box center [12, 109] width 14 height 14
checkbox input "true"
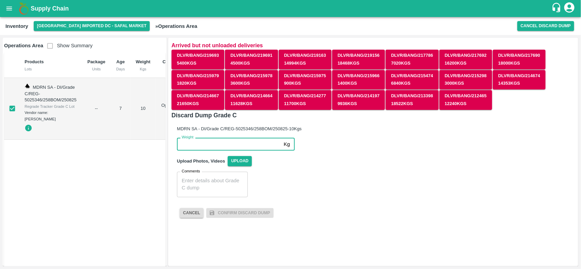
click at [208, 139] on input "Weight" at bounding box center [229, 144] width 104 height 13
type input "10"
click at [200, 176] on div "x Comments" at bounding box center [212, 185] width 71 height 26
click at [219, 142] on input "10" at bounding box center [229, 144] width 104 height 13
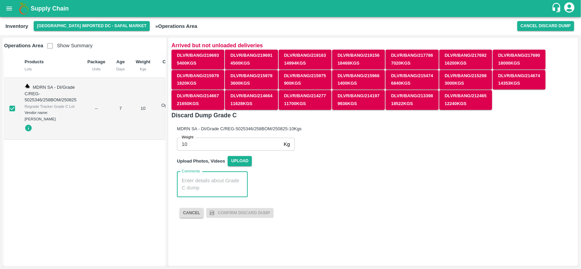
click at [203, 182] on textarea "Comments" at bounding box center [212, 184] width 61 height 14
type textarea "Custom -Dump"
click at [246, 162] on span "Upload" at bounding box center [240, 161] width 24 height 10
click at [0, 0] on input "Upload" at bounding box center [0, 0] width 0 height 0
drag, startPoint x: 235, startPoint y: 171, endPoint x: 235, endPoint y: 165, distance: 5.5
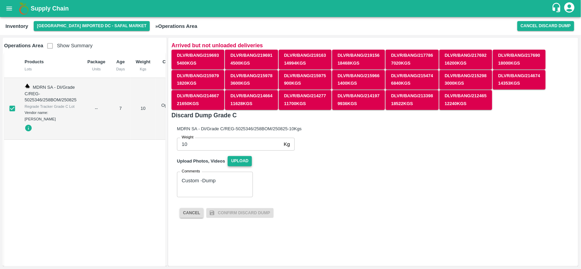
click at [235, 165] on div "MDRN SA - DI/Grade C/REG-5025346/258BOM/250825 - 10 Kgs Weight 10 Kg Weight Upl…" at bounding box center [365, 153] width 409 height 88
click at [235, 165] on span "Upload" at bounding box center [240, 161] width 24 height 10
click at [0, 0] on input "Upload" at bounding box center [0, 0] width 0 height 0
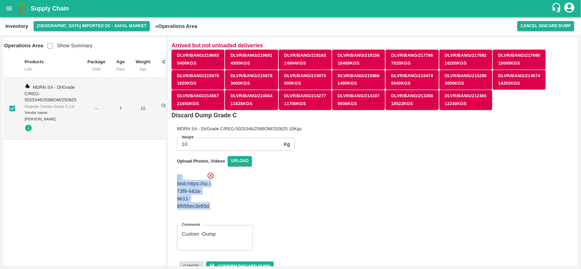
scroll to position [23, 0]
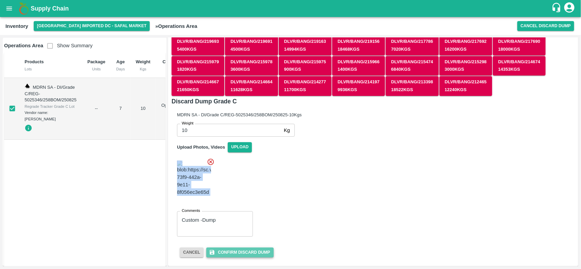
click at [240, 252] on button "Confirm Discard Dump" at bounding box center [239, 253] width 67 height 10
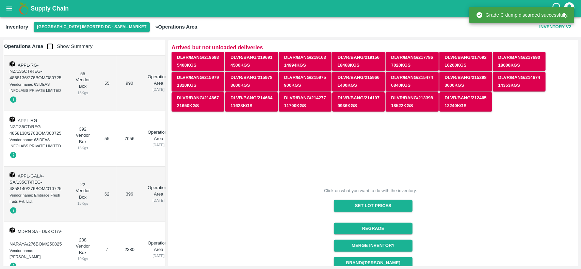
scroll to position [288, 0]
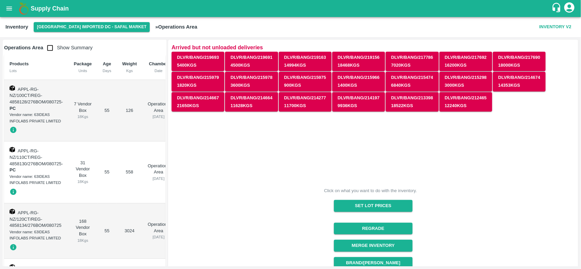
scroll to position [144, 0]
